Goal: Task Accomplishment & Management: Use online tool/utility

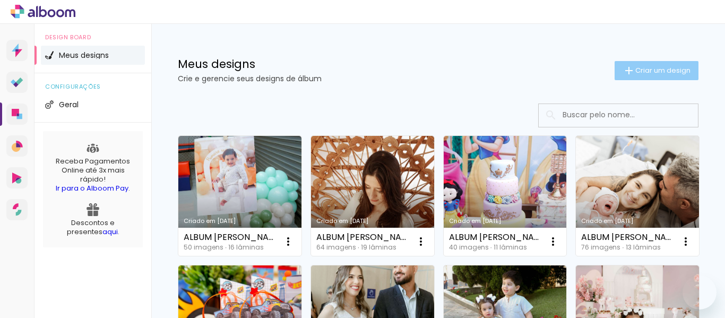
click at [618, 61] on paper-button "Criar um design" at bounding box center [657, 70] width 84 height 19
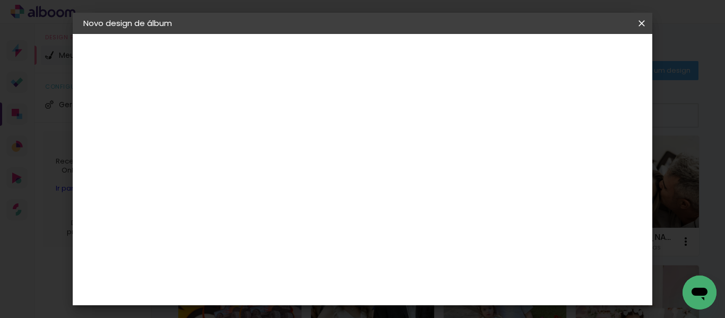
click at [257, 150] on input at bounding box center [257, 142] width 0 height 16
type input "a"
type input "ALBUM [PERSON_NAME]"
type paper-input "ALBUM [PERSON_NAME]"
click at [0, 0] on slot "Avançar" at bounding box center [0, 0] width 0 height 0
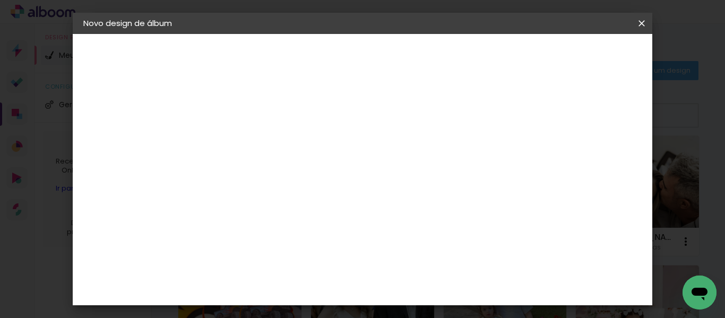
click at [0, 0] on slot "Tamanho Livre" at bounding box center [0, 0] width 0 height 0
click at [455, 50] on paper-button "Avançar" at bounding box center [429, 56] width 52 height 18
click at [234, 272] on input "30" at bounding box center [224, 274] width 28 height 16
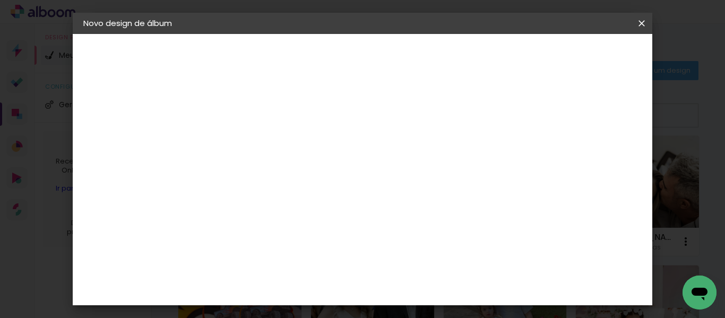
type input "20"
type paper-input "20"
click at [428, 232] on input "60" at bounding box center [421, 236] width 28 height 16
type input "40"
type paper-input "40"
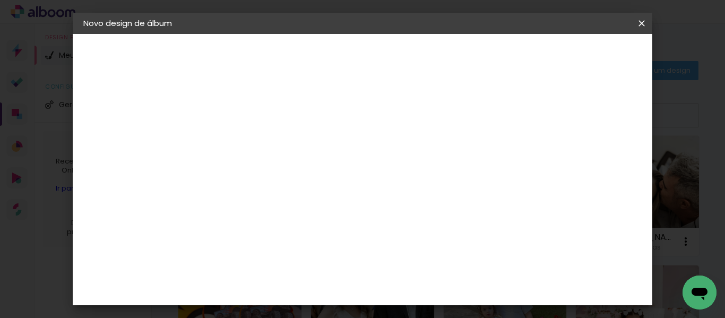
click at [586, 62] on paper-button "Iniciar design" at bounding box center [551, 56] width 70 height 18
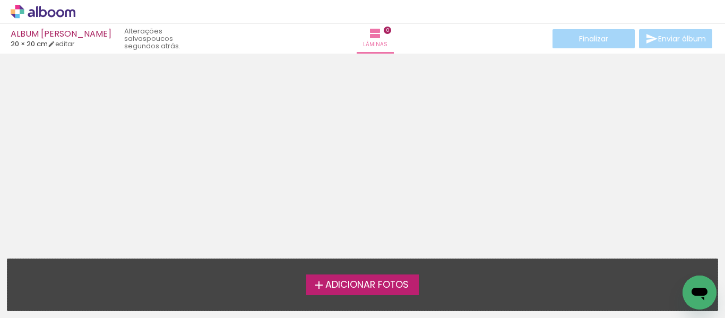
click at [379, 283] on span "Adicionar Fotos" at bounding box center [366, 285] width 83 height 10
click at [0, 0] on input "file" at bounding box center [0, 0] width 0 height 0
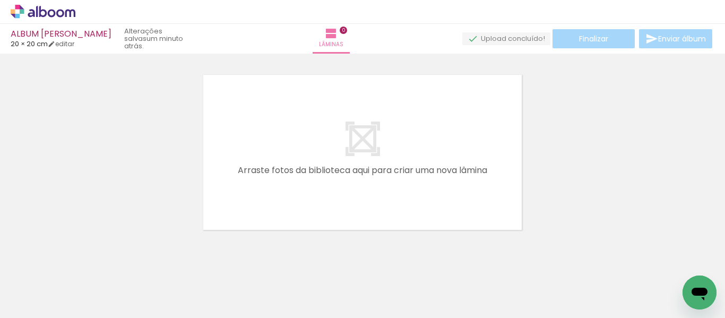
scroll to position [0, 1565]
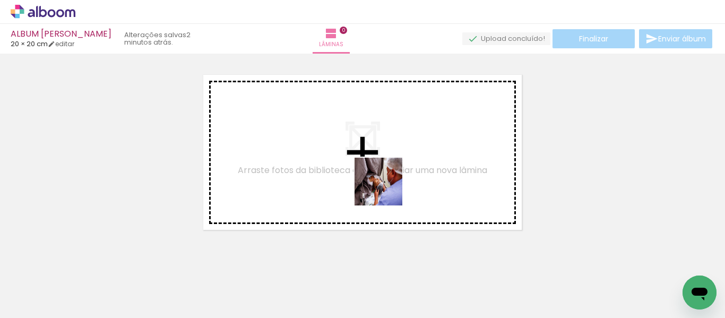
drag, startPoint x: 447, startPoint y: 296, endPoint x: 382, endPoint y: 184, distance: 130.1
click at [382, 184] on quentale-workspace at bounding box center [362, 159] width 725 height 318
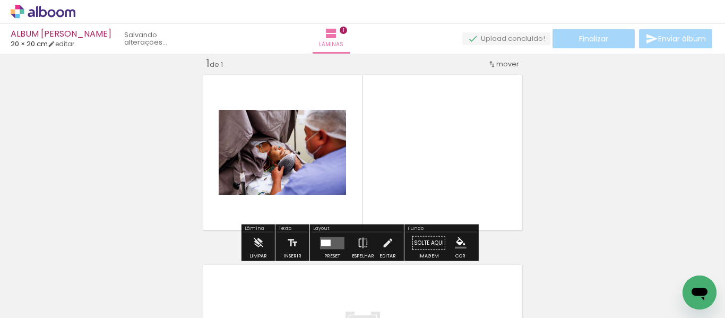
scroll to position [14, 0]
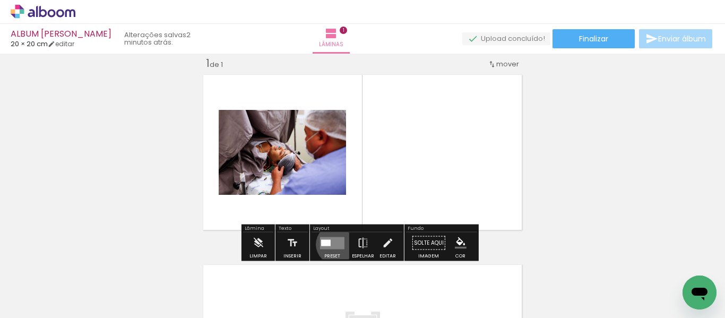
click at [333, 244] on quentale-layouter at bounding box center [332, 243] width 24 height 12
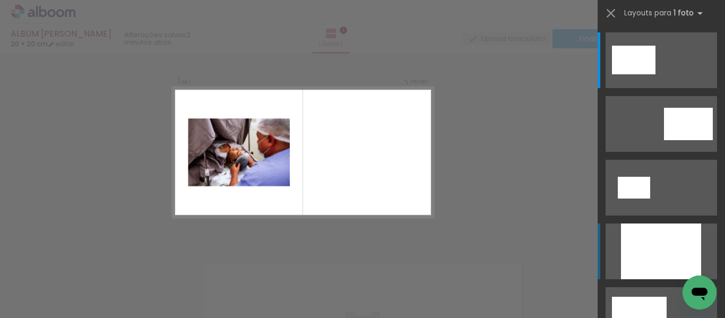
scroll to position [13, 0]
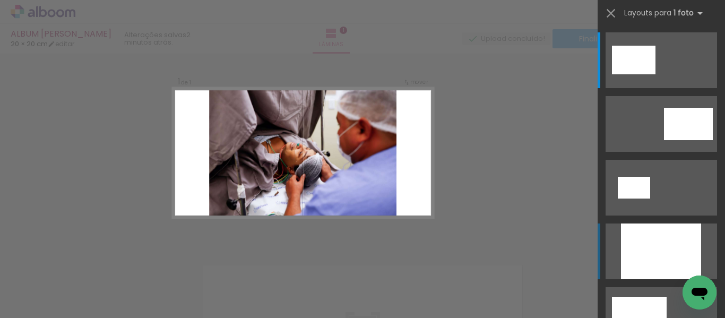
click at [633, 245] on div at bounding box center [661, 251] width 80 height 56
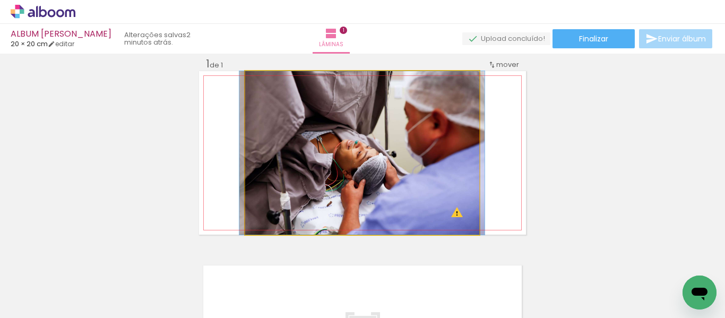
click at [459, 220] on quentale-photo at bounding box center [362, 152] width 234 height 163
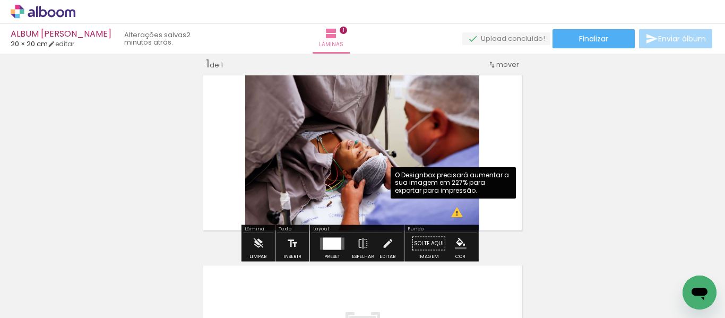
click at [455, 217] on quentale-photo at bounding box center [362, 152] width 234 height 163
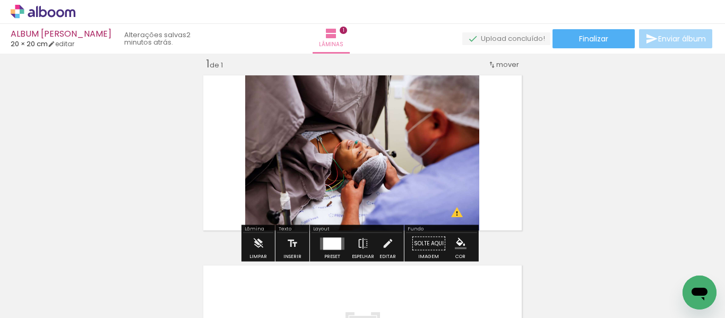
click at [556, 218] on div "Inserir lâmina 1 de 1 O Designbox precisará aumentar a sua imagem em 227% para …" at bounding box center [362, 234] width 725 height 381
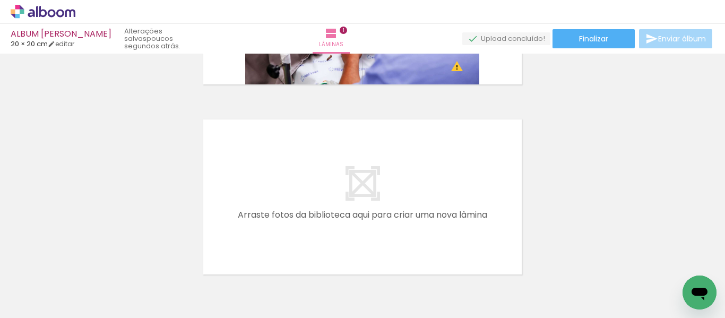
scroll to position [0, 934]
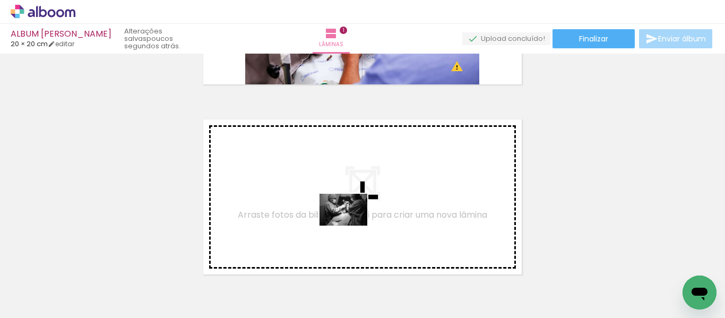
drag, startPoint x: 367, startPoint y: 289, endPoint x: 351, endPoint y: 226, distance: 65.6
click at [351, 226] on quentale-workspace at bounding box center [362, 159] width 725 height 318
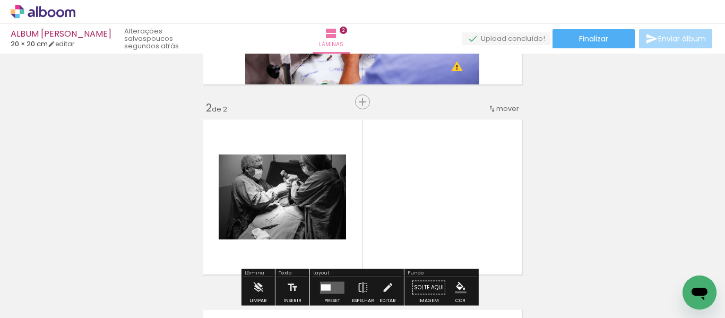
scroll to position [204, 0]
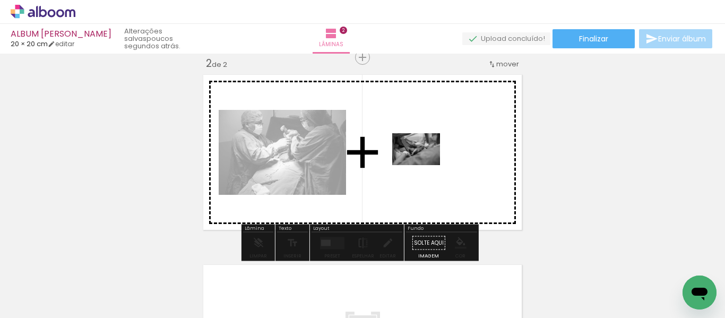
drag, startPoint x: 428, startPoint y: 296, endPoint x: 425, endPoint y: 161, distance: 134.8
click at [425, 161] on quentale-workspace at bounding box center [362, 159] width 725 height 318
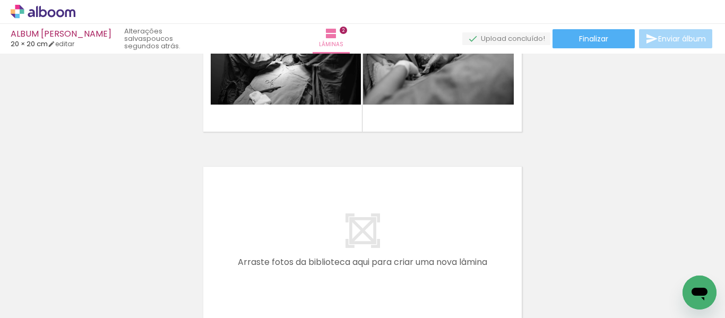
scroll to position [0, 1565]
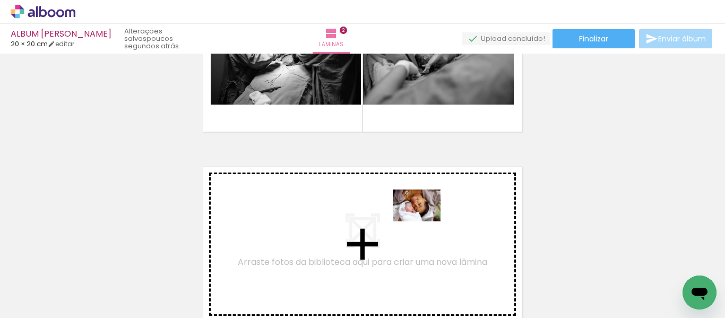
drag, startPoint x: 678, startPoint y: 274, endPoint x: 422, endPoint y: 220, distance: 261.0
click at [422, 220] on quentale-workspace at bounding box center [362, 159] width 725 height 318
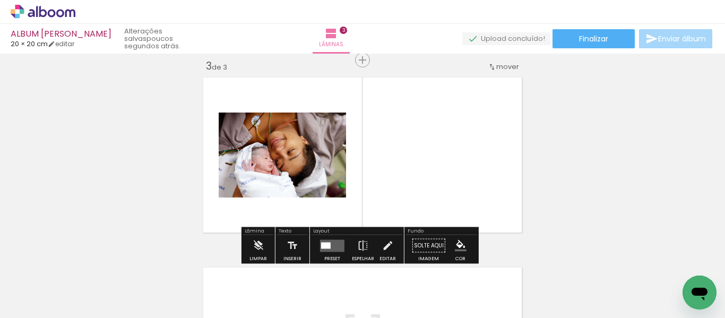
scroll to position [394, 0]
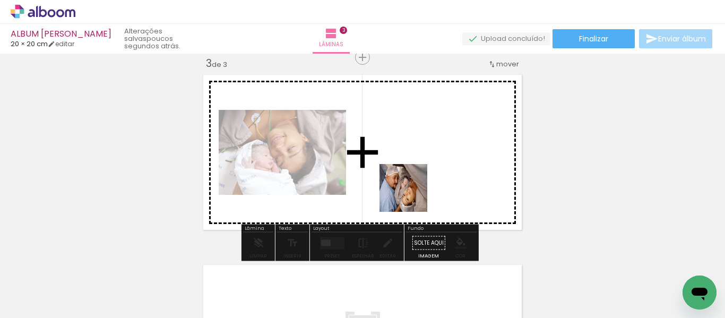
drag, startPoint x: 381, startPoint y: 292, endPoint x: 419, endPoint y: 173, distance: 124.7
click at [419, 173] on quentale-workspace at bounding box center [362, 159] width 725 height 318
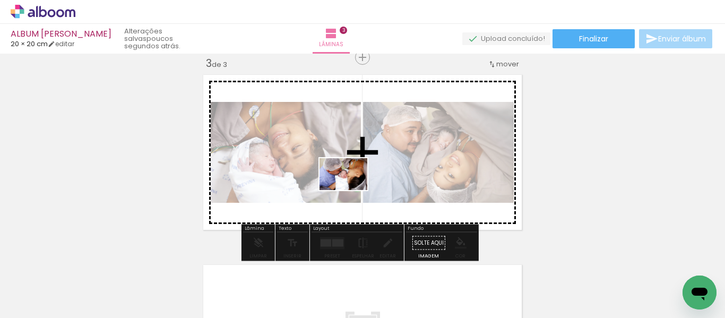
drag, startPoint x: 349, startPoint y: 292, endPoint x: 351, endPoint y: 190, distance: 102.5
click at [351, 190] on quentale-workspace at bounding box center [362, 159] width 725 height 318
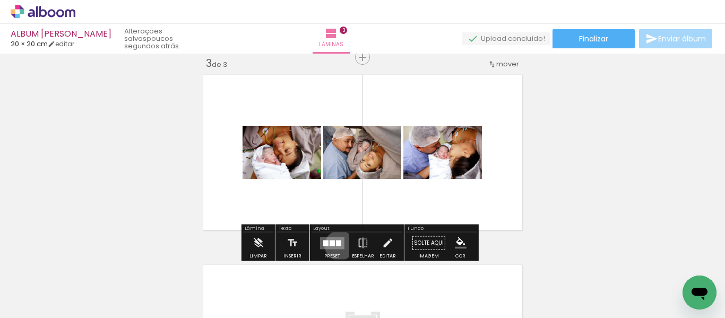
click at [337, 245] on div at bounding box center [338, 243] width 5 height 6
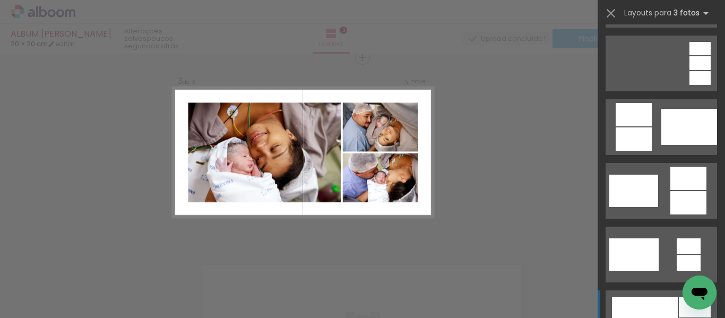
scroll to position [309, 0]
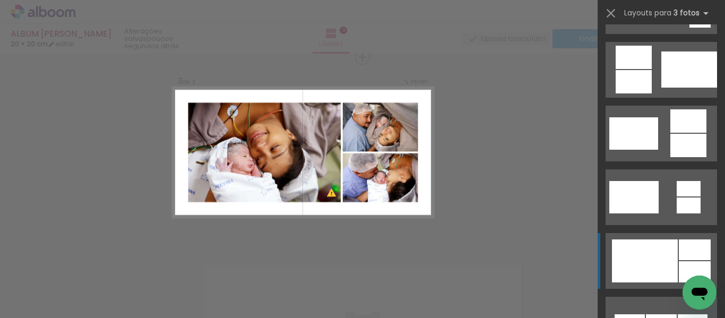
click at [659, 262] on div at bounding box center [645, 260] width 66 height 43
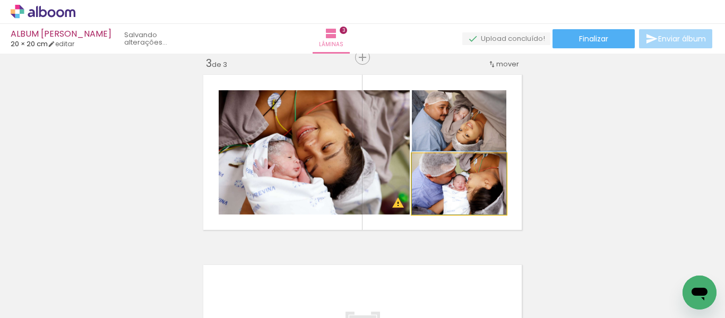
drag, startPoint x: 473, startPoint y: 204, endPoint x: 436, endPoint y: 200, distance: 37.3
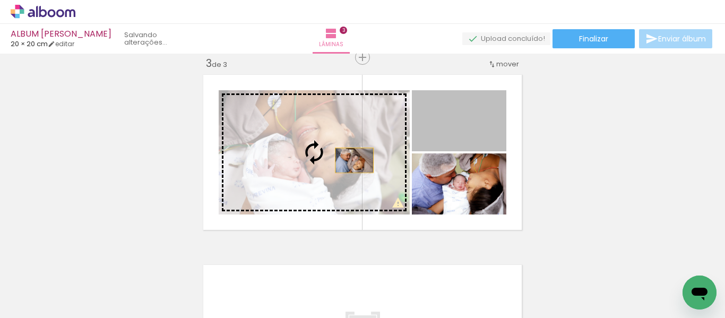
drag, startPoint x: 469, startPoint y: 114, endPoint x: 350, endPoint y: 160, distance: 128.0
click at [0, 0] on slot at bounding box center [0, 0] width 0 height 0
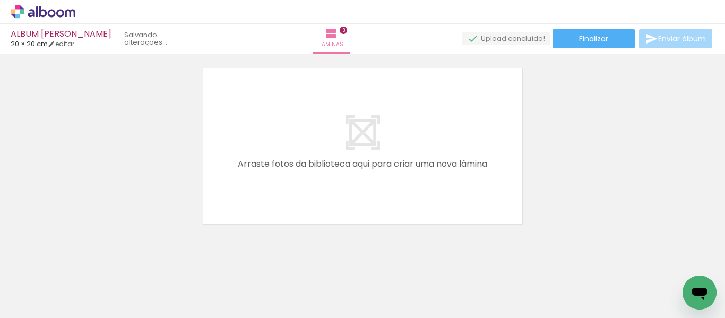
scroll to position [0, 1243]
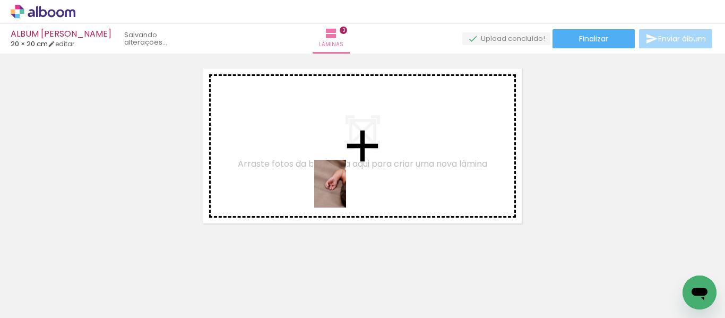
drag, startPoint x: 303, startPoint y: 294, endPoint x: 319, endPoint y: 215, distance: 80.3
click at [347, 191] on quentale-workspace at bounding box center [362, 159] width 725 height 318
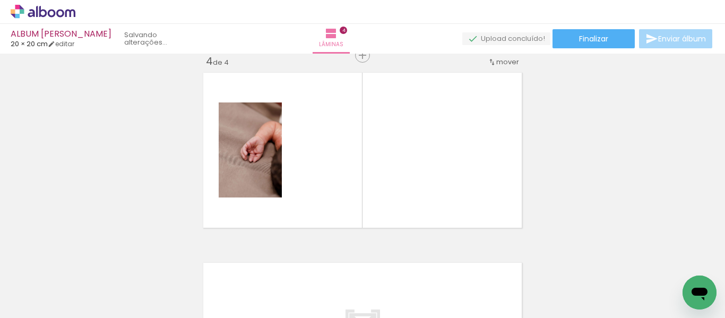
scroll to position [584, 0]
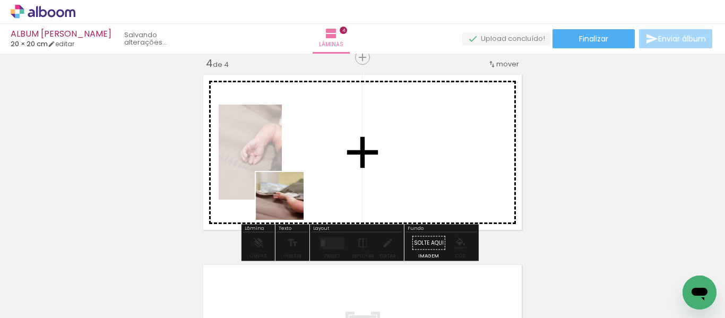
drag, startPoint x: 244, startPoint y: 282, endPoint x: 302, endPoint y: 180, distance: 117.2
click at [302, 180] on quentale-workspace at bounding box center [362, 159] width 725 height 318
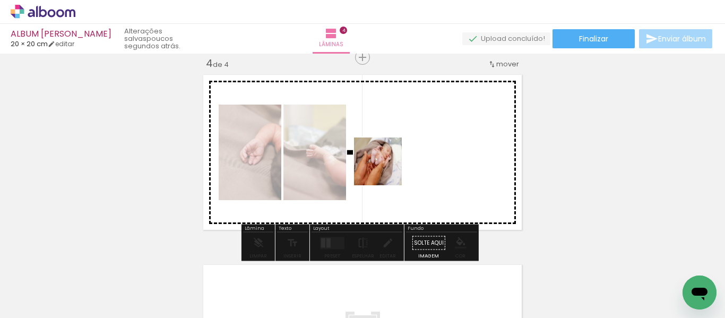
drag, startPoint x: 362, startPoint y: 291, endPoint x: 389, endPoint y: 162, distance: 132.1
click at [389, 162] on quentale-workspace at bounding box center [362, 159] width 725 height 318
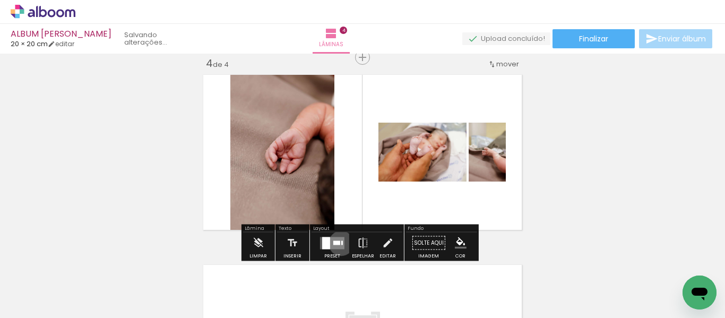
click at [341, 243] on div at bounding box center [342, 242] width 2 height 4
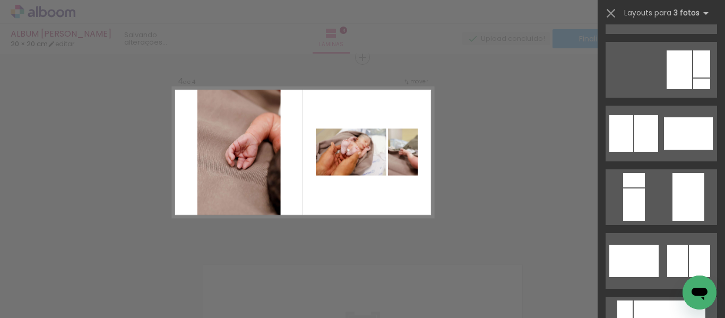
scroll to position [0, 0]
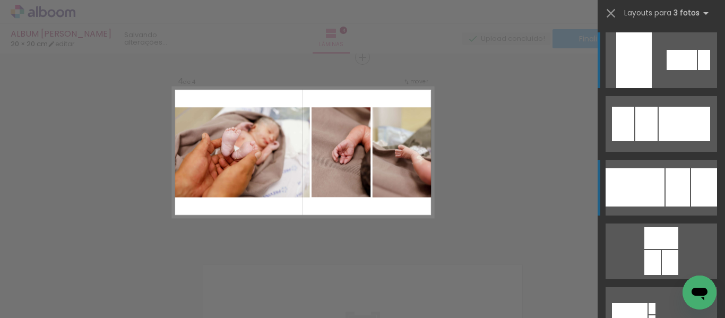
click at [631, 188] on div at bounding box center [635, 187] width 59 height 38
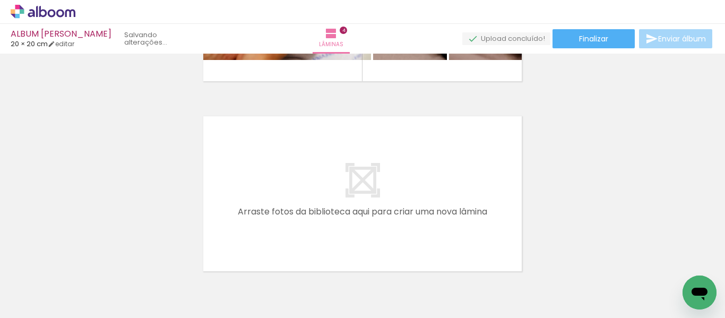
scroll to position [782, 0]
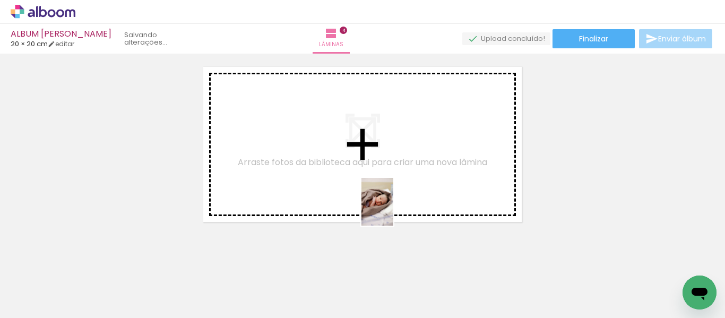
drag, startPoint x: 416, startPoint y: 295, endPoint x: 393, endPoint y: 210, distance: 87.8
click at [393, 210] on quentale-workspace at bounding box center [362, 159] width 725 height 318
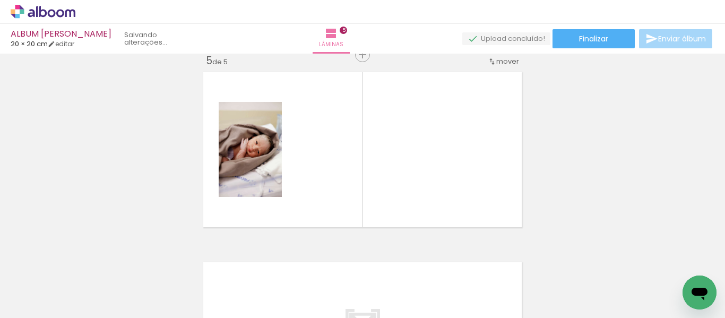
scroll to position [774, 0]
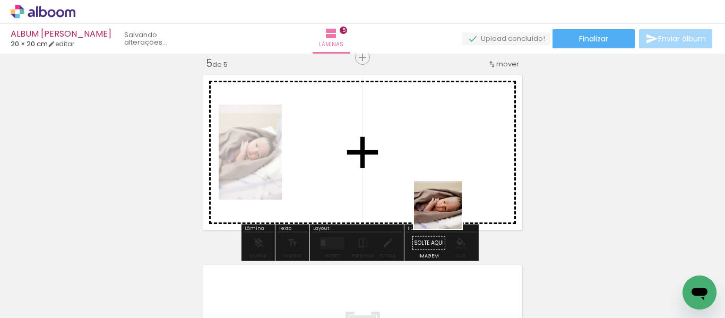
drag, startPoint x: 487, startPoint y: 293, endPoint x: 467, endPoint y: 228, distance: 67.8
click at [436, 194] on quentale-workspace at bounding box center [362, 159] width 725 height 318
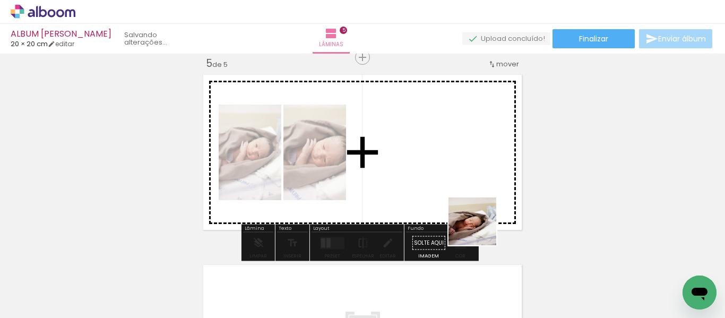
drag, startPoint x: 536, startPoint y: 288, endPoint x: 440, endPoint y: 191, distance: 135.9
click at [440, 191] on quentale-workspace at bounding box center [362, 159] width 725 height 318
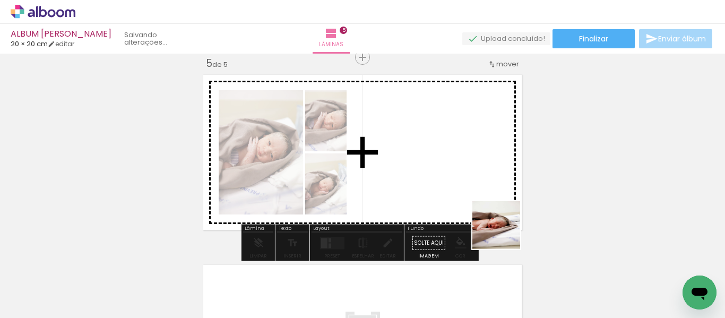
drag, startPoint x: 582, startPoint y: 277, endPoint x: 412, endPoint y: 172, distance: 199.7
click at [412, 172] on quentale-workspace at bounding box center [362, 159] width 725 height 318
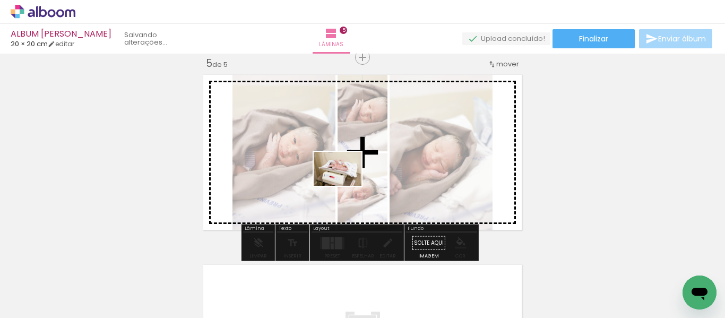
drag, startPoint x: 187, startPoint y: 279, endPoint x: 346, endPoint y: 184, distance: 184.5
click at [346, 184] on quentale-workspace at bounding box center [362, 159] width 725 height 318
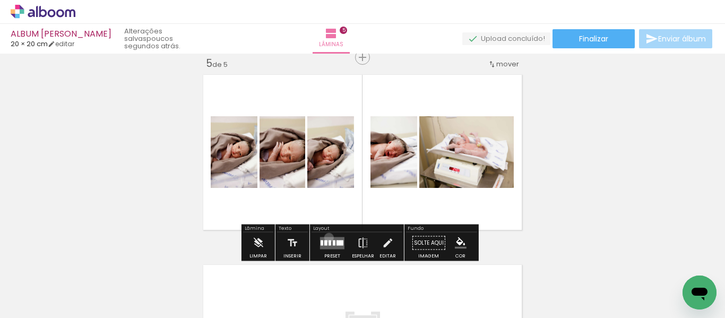
click at [326, 237] on quentale-layouter at bounding box center [332, 243] width 24 height 12
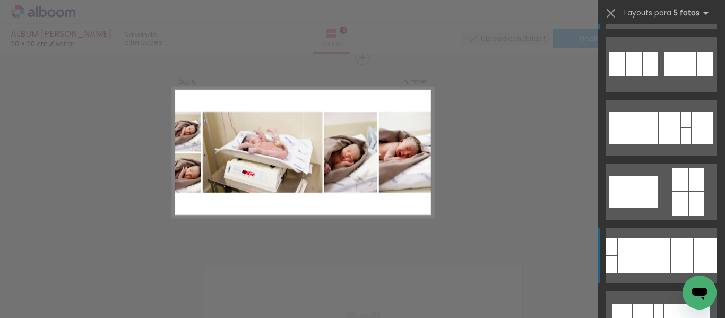
scroll to position [96, 0]
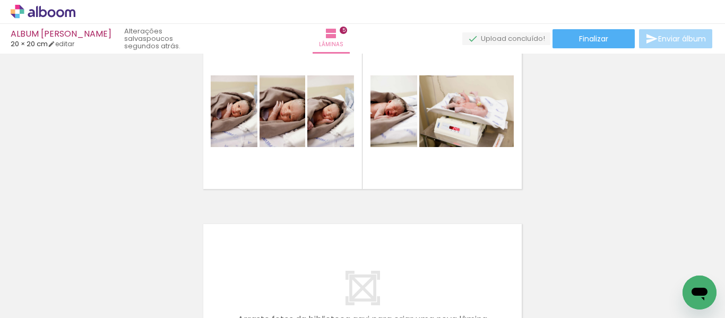
scroll to position [823, 0]
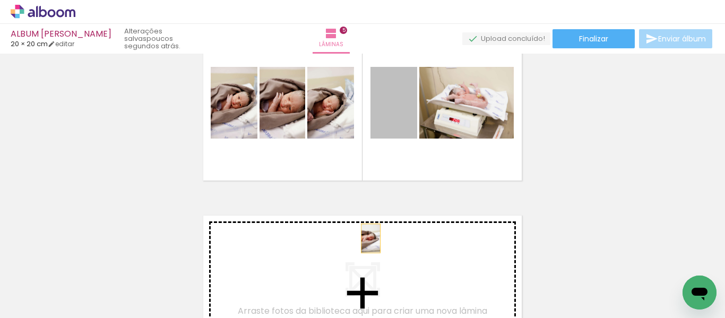
drag, startPoint x: 386, startPoint y: 108, endPoint x: 367, endPoint y: 260, distance: 153.1
click at [367, 260] on quentale-workspace at bounding box center [362, 159] width 725 height 318
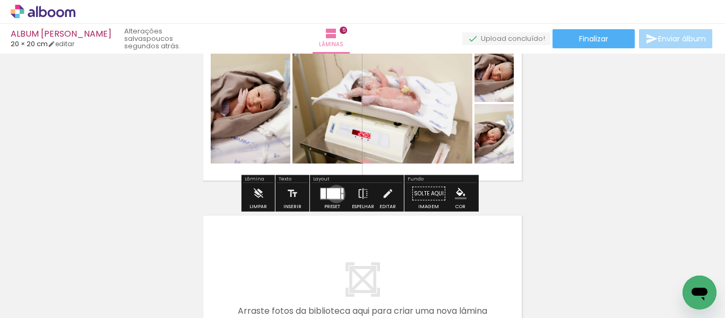
click at [334, 194] on div at bounding box center [333, 193] width 13 height 11
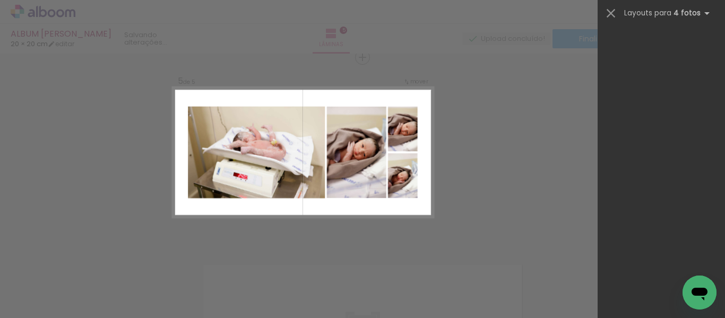
scroll to position [0, 0]
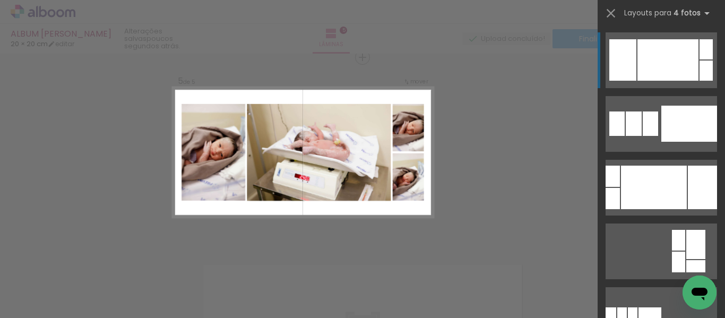
click at [651, 46] on div at bounding box center [667, 59] width 61 height 41
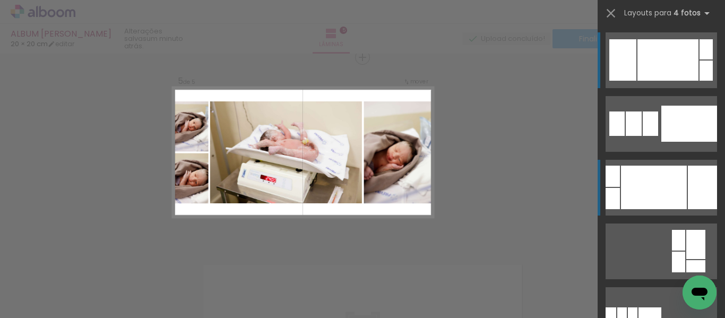
click at [653, 188] on div at bounding box center [654, 188] width 66 height 44
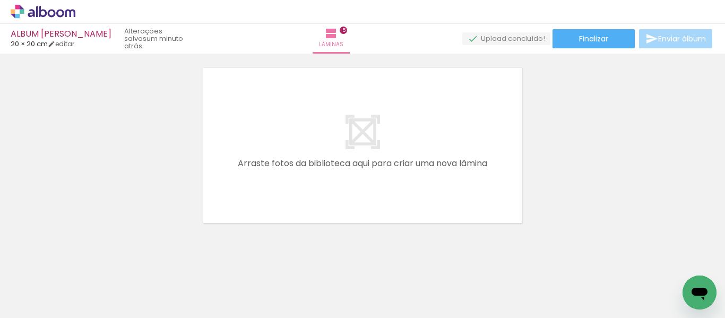
scroll to position [983, 0]
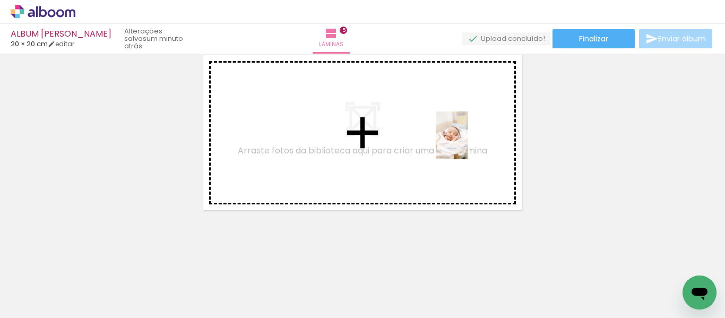
drag, startPoint x: 634, startPoint y: 300, endPoint x: 468, endPoint y: 143, distance: 229.0
click at [468, 143] on quentale-workspace at bounding box center [362, 159] width 725 height 318
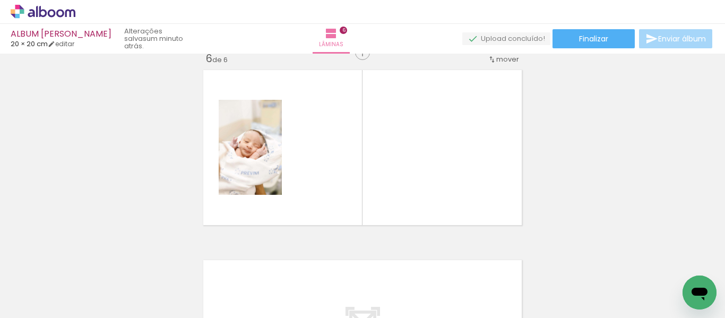
scroll to position [964, 0]
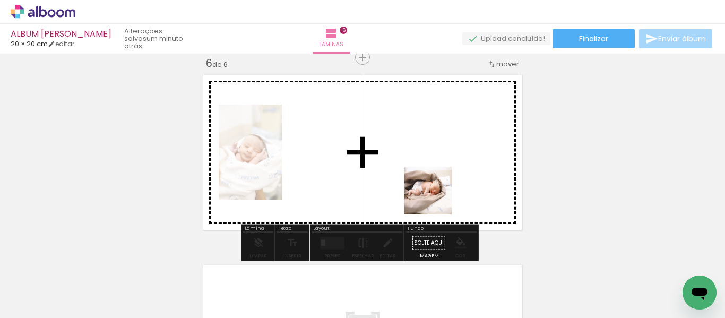
drag, startPoint x: 568, startPoint y: 297, endPoint x: 491, endPoint y: 263, distance: 84.1
click at [426, 191] on quentale-workspace at bounding box center [362, 159] width 725 height 318
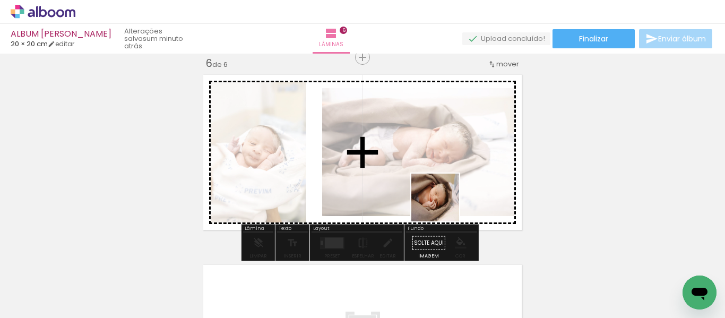
drag, startPoint x: 503, startPoint y: 287, endPoint x: 381, endPoint y: 212, distance: 143.2
click at [415, 177] on quentale-workspace at bounding box center [362, 159] width 725 height 318
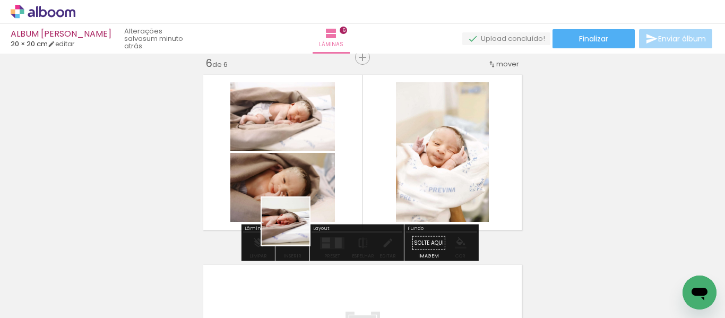
drag, startPoint x: 275, startPoint y: 290, endPoint x: 306, endPoint y: 198, distance: 96.7
click at [306, 198] on quentale-workspace at bounding box center [362, 159] width 725 height 318
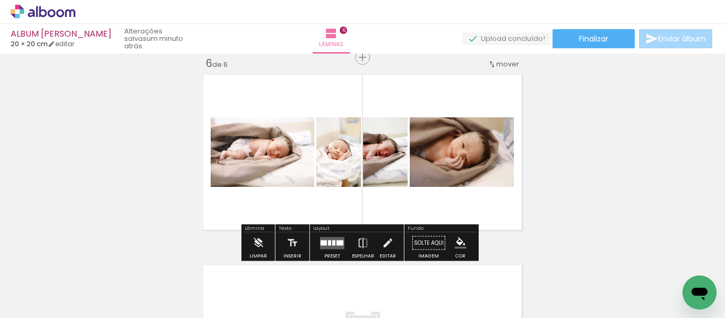
click at [328, 243] on div at bounding box center [329, 242] width 3 height 5
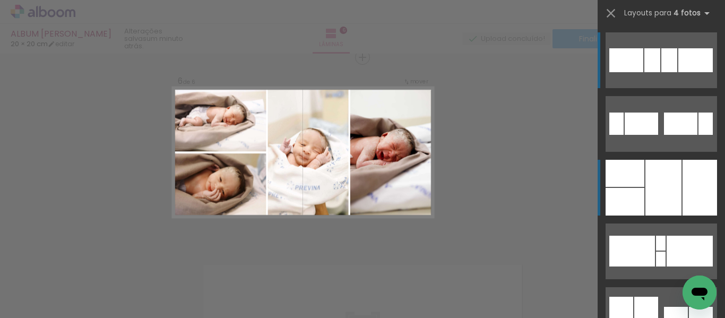
click at [651, 185] on div at bounding box center [663, 188] width 36 height 56
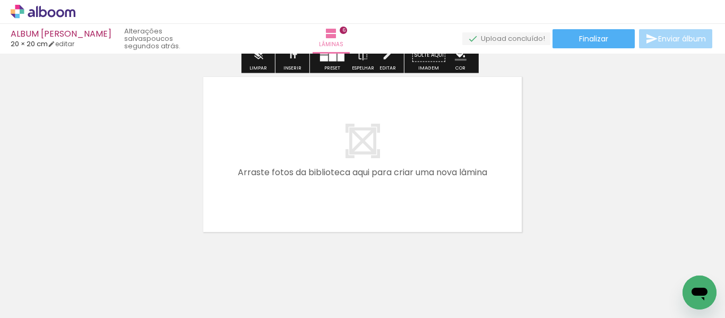
scroll to position [1173, 0]
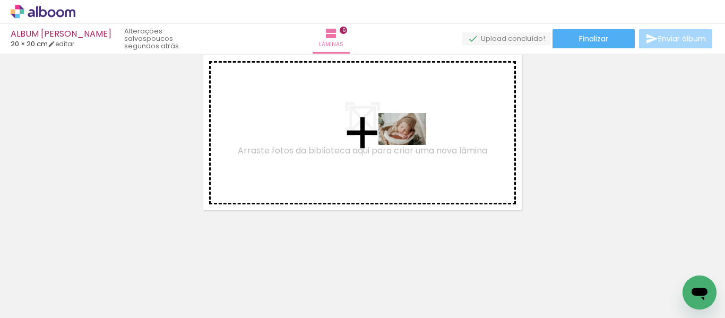
drag, startPoint x: 469, startPoint y: 284, endPoint x: 444, endPoint y: 215, distance: 73.4
click at [409, 144] on quentale-workspace at bounding box center [362, 159] width 725 height 318
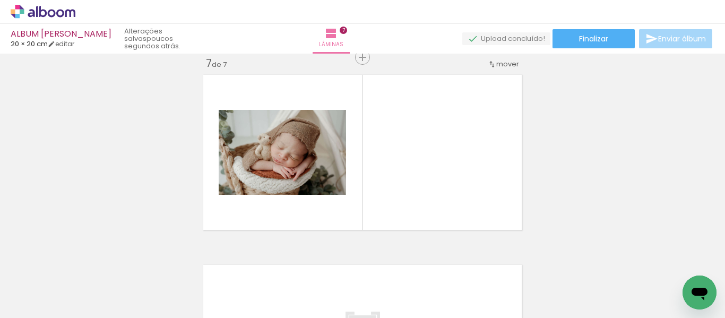
scroll to position [1154, 0]
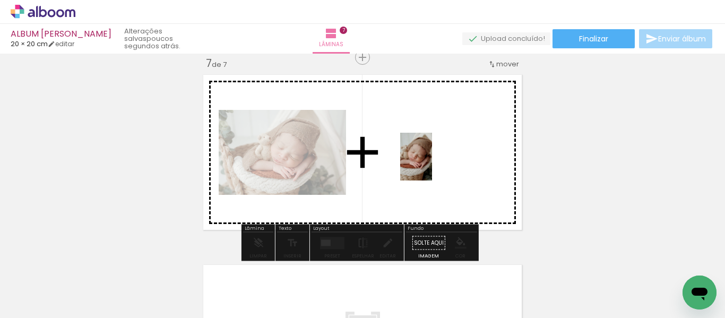
drag, startPoint x: 506, startPoint y: 271, endPoint x: 431, endPoint y: 165, distance: 129.6
click at [431, 165] on quentale-workspace at bounding box center [362, 159] width 725 height 318
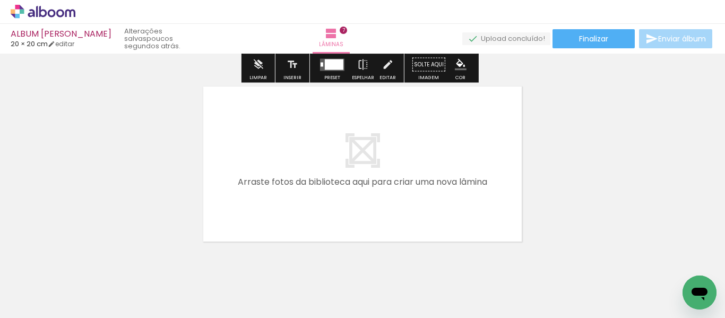
scroll to position [1333, 0]
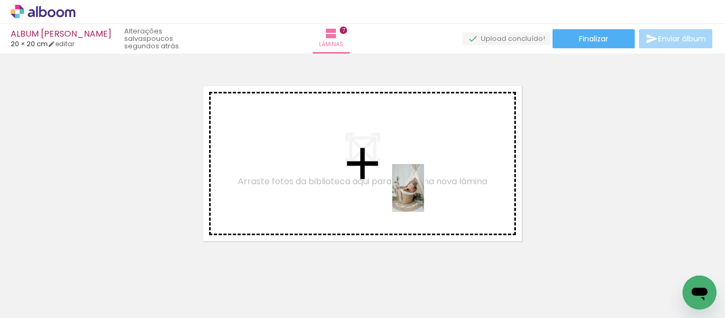
drag, startPoint x: 592, startPoint y: 299, endPoint x: 422, endPoint y: 195, distance: 199.6
click at [422, 195] on quentale-workspace at bounding box center [362, 159] width 725 height 318
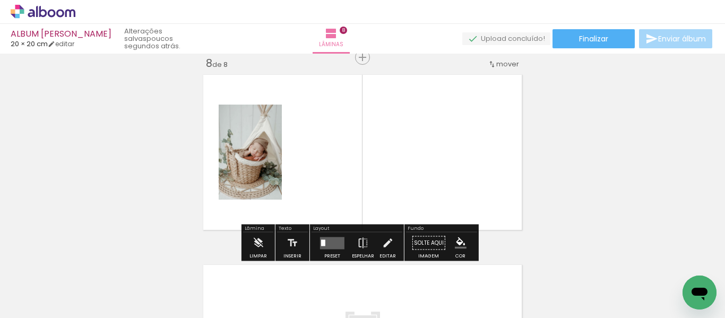
scroll to position [1263, 0]
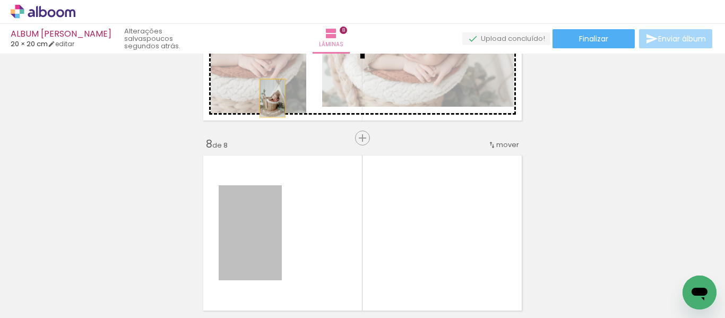
drag, startPoint x: 260, startPoint y: 222, endPoint x: 271, endPoint y: 87, distance: 135.3
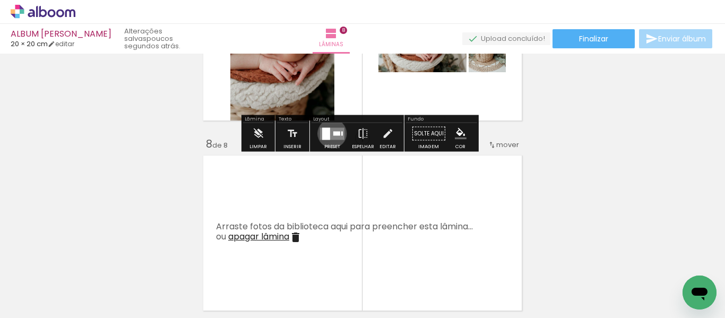
click at [330, 133] on quentale-layouter at bounding box center [332, 133] width 24 height 12
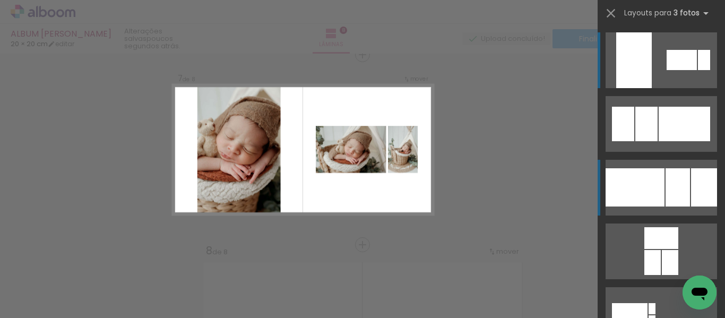
scroll to position [1154, 0]
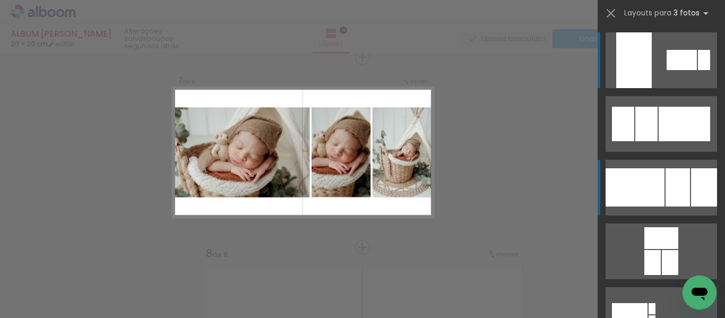
click at [639, 188] on div at bounding box center [635, 187] width 59 height 38
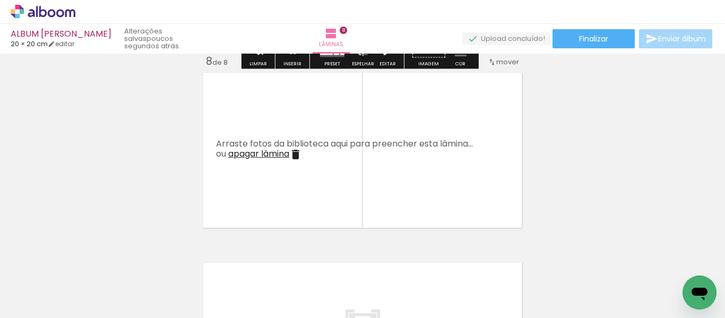
scroll to position [1365, 0]
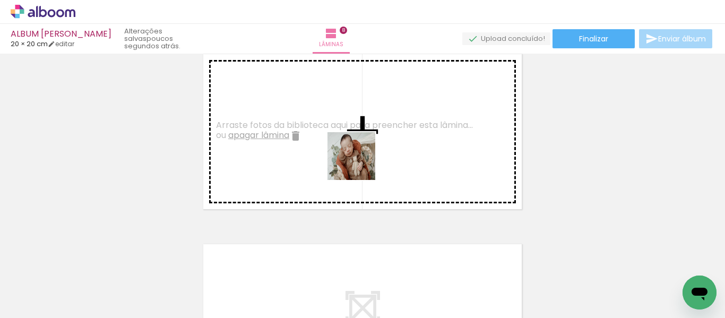
drag, startPoint x: 374, startPoint y: 281, endPoint x: 359, endPoint y: 160, distance: 122.4
click at [359, 160] on quentale-workspace at bounding box center [362, 159] width 725 height 318
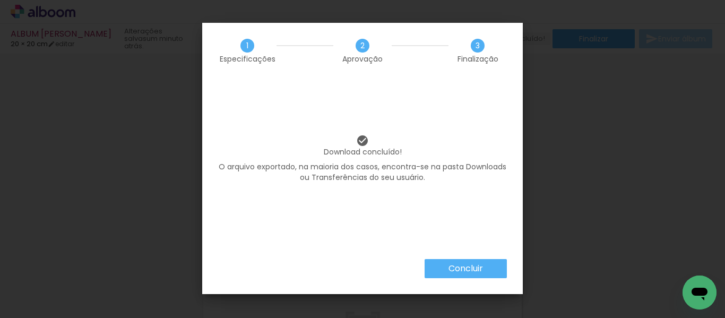
scroll to position [0, 1565]
